Goal: Task Accomplishment & Management: Complete application form

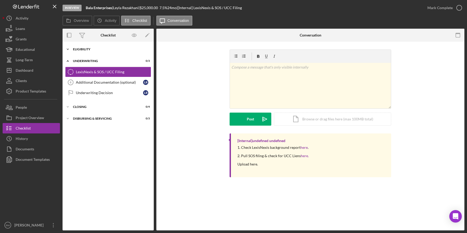
click at [90, 52] on div "Icon/Expander Eligibility 6 / 6" at bounding box center [108, 49] width 91 height 10
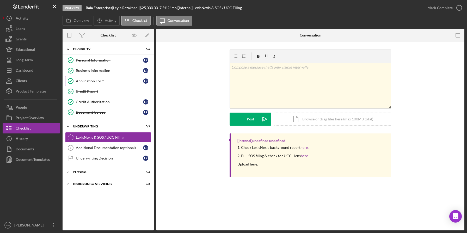
click at [114, 76] on link "Application Form Application Form L R" at bounding box center [108, 81] width 86 height 10
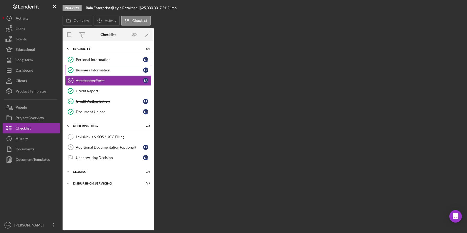
click at [103, 66] on link "Business Information Business Information L R" at bounding box center [108, 70] width 86 height 10
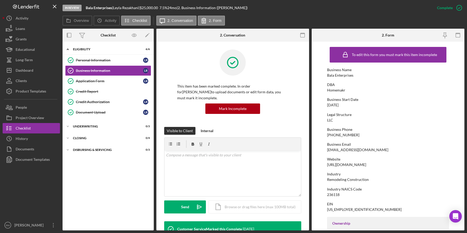
click at [347, 151] on div "leyla@homemakr.io" at bounding box center [357, 150] width 61 height 4
click at [351, 163] on div "https://www.homemakr.io" at bounding box center [346, 165] width 39 height 4
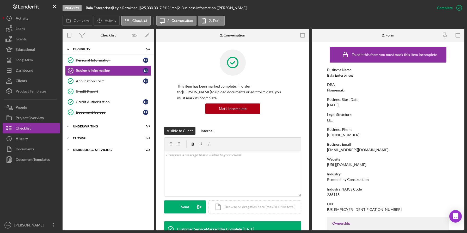
click at [347, 161] on div "Website" at bounding box center [388, 159] width 122 height 4
click at [346, 164] on div "https://www.homemakr.io" at bounding box center [346, 165] width 39 height 4
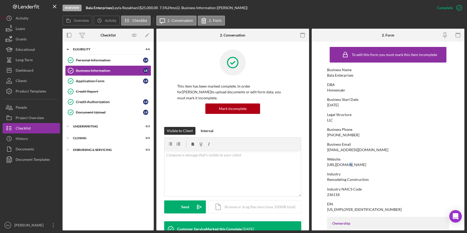
click at [346, 164] on div "https://www.homemakr.io" at bounding box center [346, 165] width 39 height 4
click at [113, 85] on link "Application Form Application Form L R" at bounding box center [108, 81] width 86 height 10
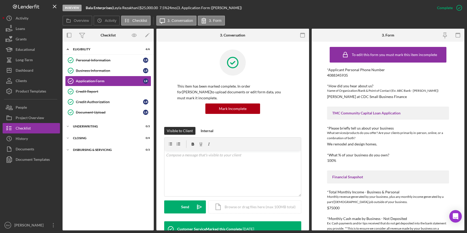
click at [382, 119] on div "TMC Community Capital Loan Application" at bounding box center [388, 113] width 122 height 13
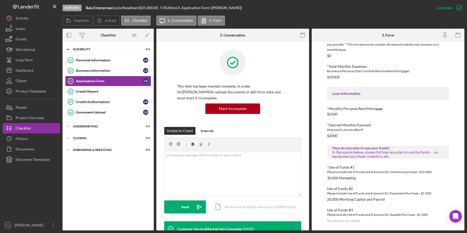
scroll to position [184, 0]
click at [377, 158] on div "In the spaces below, please list how you plan to use the funds -- i.e. equipmen…" at bounding box center [388, 154] width 112 height 8
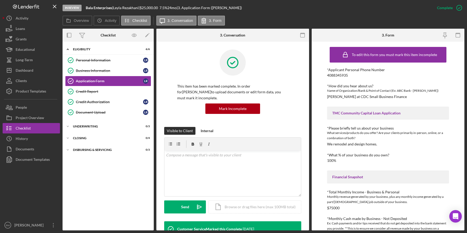
scroll to position [0, 0]
click at [349, 158] on div "*What % of your business do you own? 100%" at bounding box center [388, 158] width 122 height 10
click at [120, 89] on link "Credit Report Credit Report" at bounding box center [108, 91] width 86 height 10
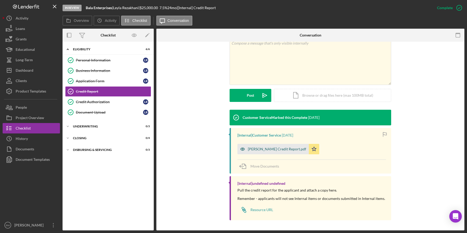
click at [259, 150] on div "LEYLA Y AHMADI Credit Report.pdf" at bounding box center [277, 149] width 58 height 4
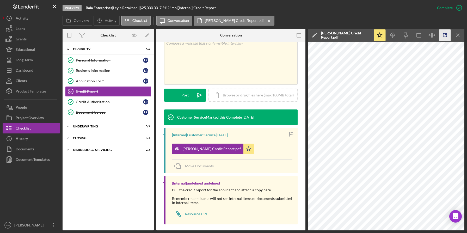
click at [442, 36] on icon "button" at bounding box center [445, 35] width 12 height 12
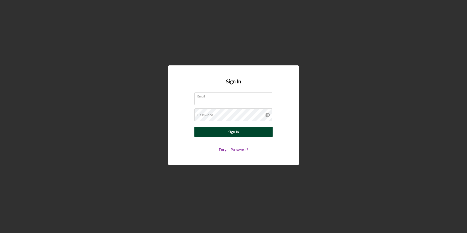
type input "ben@tmccommunitycapital.org"
click at [240, 132] on button "Sign In" at bounding box center [233, 132] width 78 height 10
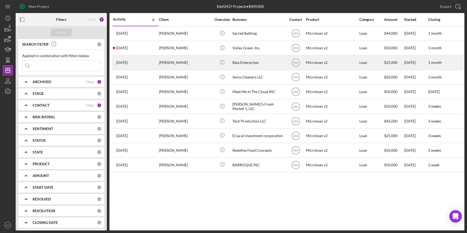
click at [232, 58] on div "Icon/Info" at bounding box center [222, 63] width 20 height 14
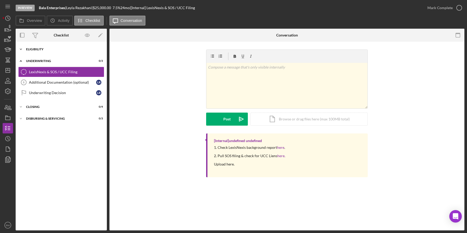
click at [57, 45] on div "Icon/Expander Eligibility 6 / 6" at bounding box center [61, 49] width 91 height 10
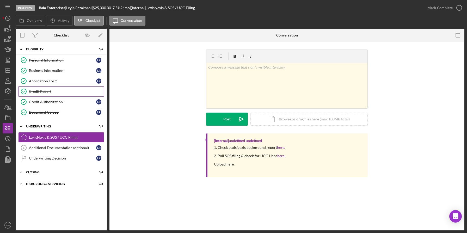
click at [45, 89] on div "Credit Report" at bounding box center [66, 91] width 75 height 4
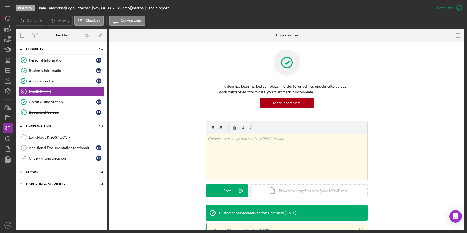
scroll to position [93, 0]
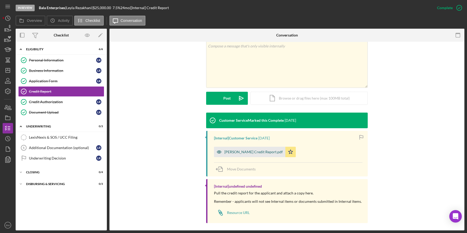
click at [231, 154] on div "LEYLA Y AHMADI Credit Report.pdf" at bounding box center [253, 152] width 58 height 4
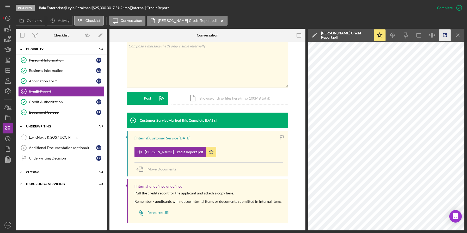
click at [447, 37] on icon "button" at bounding box center [445, 35] width 12 height 12
click at [69, 106] on link "Credit Authorization Credit Authorization L R" at bounding box center [61, 102] width 86 height 10
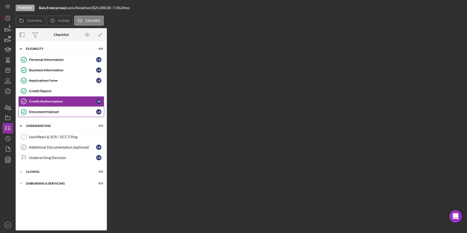
click at [68, 110] on div "Document Upload" at bounding box center [62, 112] width 67 height 4
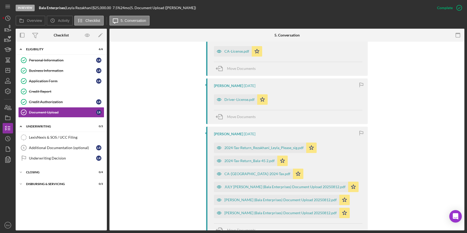
scroll to position [222, 0]
click at [223, 48] on div "CA-License.pdf" at bounding box center [233, 51] width 38 height 10
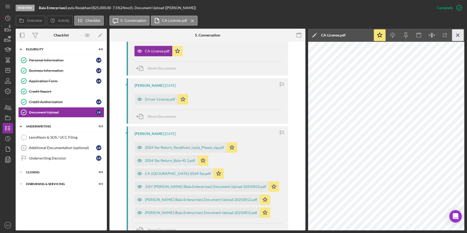
click at [458, 38] on icon "Icon/Menu Close" at bounding box center [458, 35] width 12 height 12
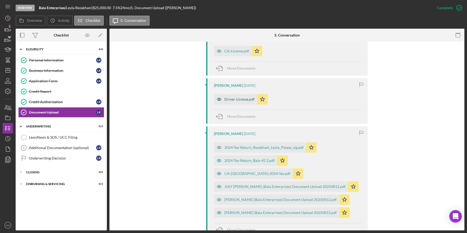
click at [238, 99] on div "Driver-License.pdf" at bounding box center [239, 99] width 30 height 4
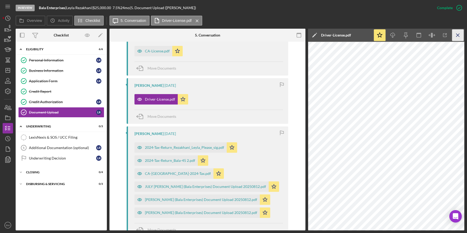
click at [458, 39] on icon "Icon/Menu Close" at bounding box center [458, 35] width 12 height 12
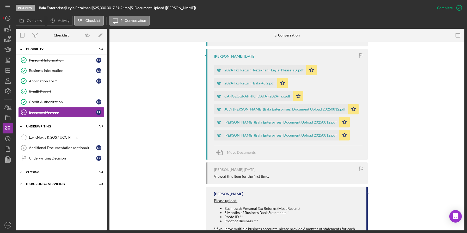
scroll to position [300, 0]
click at [282, 70] on div "2024-Tax-Return_Rezakhani_Leyla_Please_sig.pdf" at bounding box center [263, 70] width 79 height 4
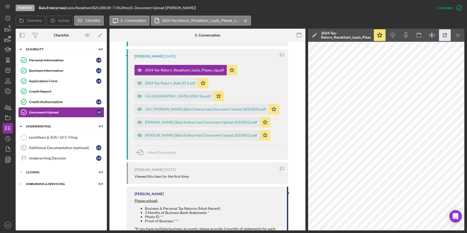
click at [445, 35] on line "button" at bounding box center [446, 35] width 2 height 2
click at [461, 39] on icon "Icon/Menu Close" at bounding box center [458, 35] width 12 height 12
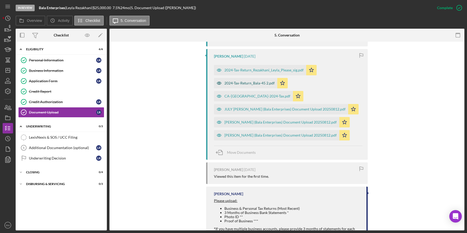
click at [248, 87] on div "2024-Tax-Return_Bala-45 2.pdf" at bounding box center [245, 83] width 63 height 10
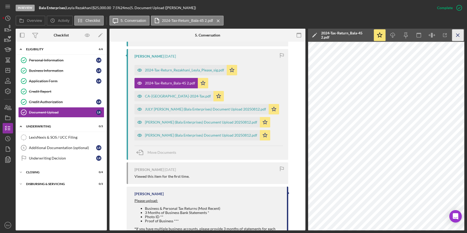
click at [456, 33] on icon "Icon/Menu Close" at bounding box center [458, 35] width 12 height 12
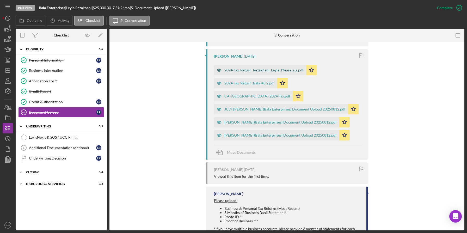
click at [300, 73] on div "2024-Tax-Return_Rezakhani_Leyla_Please_sig.pdf" at bounding box center [260, 70] width 92 height 10
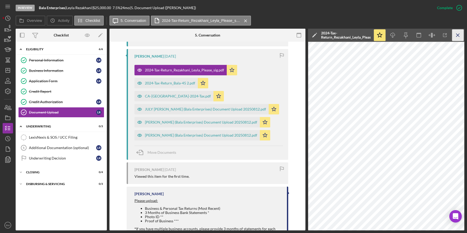
click at [454, 38] on icon "Icon/Menu Close" at bounding box center [458, 35] width 12 height 12
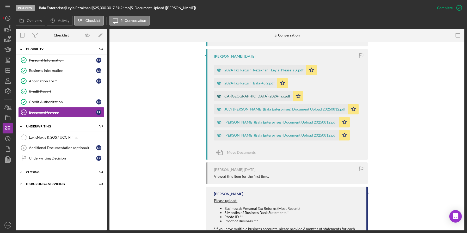
click at [293, 91] on div "CA-[GEOGRAPHIC_DATA]-2024-Tax.pdf" at bounding box center [253, 96] width 79 height 10
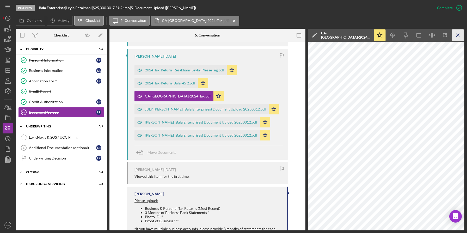
click at [453, 35] on icon "Icon/Menu Close" at bounding box center [458, 35] width 12 height 12
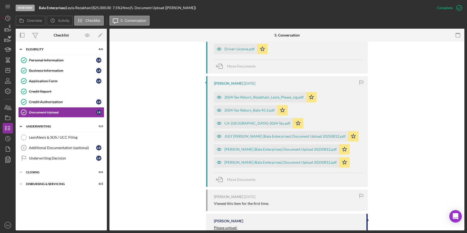
scroll to position [277, 0]
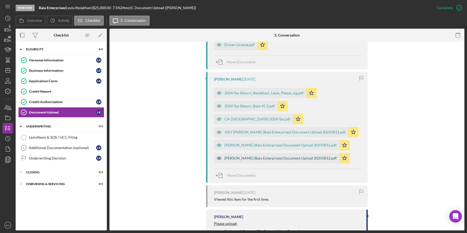
click at [304, 153] on div "[PERSON_NAME] (Bala Enterprises) Document Upload 20250812.pdf" at bounding box center [276, 158] width 125 height 10
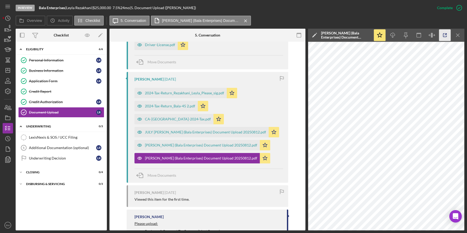
click at [442, 36] on icon "button" at bounding box center [445, 35] width 12 height 12
click at [255, 140] on div "[PERSON_NAME] (Bala Enterprises) Document Upload 20250812.pdf" at bounding box center [197, 145] width 125 height 10
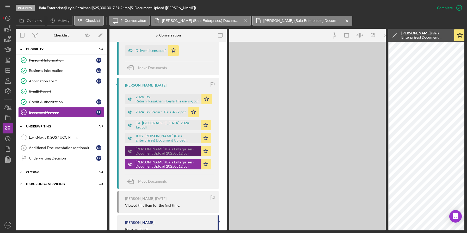
scroll to position [282, 0]
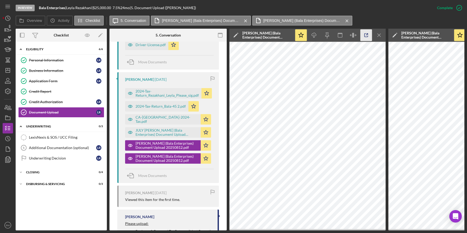
click at [366, 34] on icon "button" at bounding box center [367, 35] width 12 height 12
click at [183, 126] on div "JULY Rezakhani, Leyla (Bala Enterprises) Document Upload 20250812.pdf Icon/Star" at bounding box center [169, 131] width 89 height 13
click at [182, 131] on div "JULY [PERSON_NAME] (Bala Enterprises) Document Upload 20250812.pdf" at bounding box center [167, 132] width 63 height 8
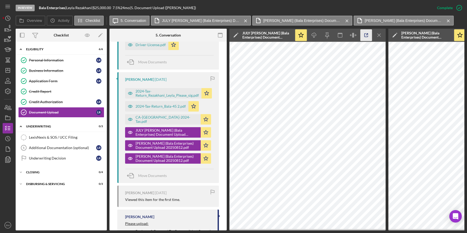
click at [363, 34] on icon "button" at bounding box center [367, 35] width 12 height 12
click at [72, 139] on div "LexisNexis & SOS / UCC Filing" at bounding box center [66, 137] width 75 height 4
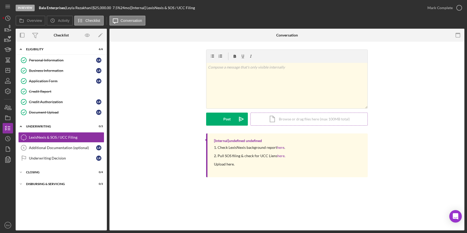
click at [276, 125] on div "Icon/Document Browse or drag files here (max 100MB total) Tap to choose files o…" at bounding box center [309, 119] width 117 height 13
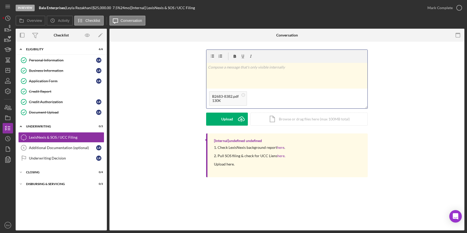
click at [264, 73] on div "v Color teal Color pink Remove color Add row above Add row below Add column bef…" at bounding box center [286, 76] width 161 height 26
click at [228, 126] on div "v Color teal Color pink Remove color Add row above Add row below Add column bef…" at bounding box center [287, 92] width 162 height 84
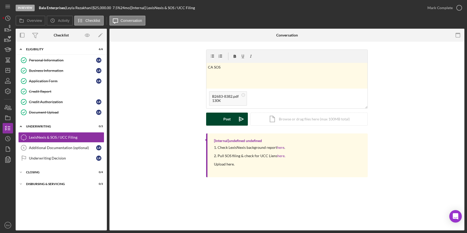
click at [226, 123] on div "Post" at bounding box center [226, 119] width 7 height 13
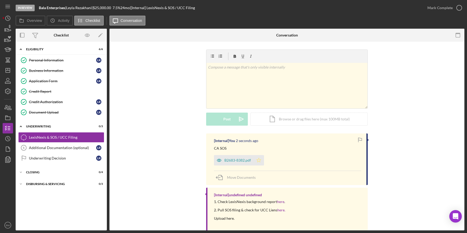
click at [260, 158] on icon "Icon/Star" at bounding box center [259, 160] width 10 height 10
